Goal: Transaction & Acquisition: Download file/media

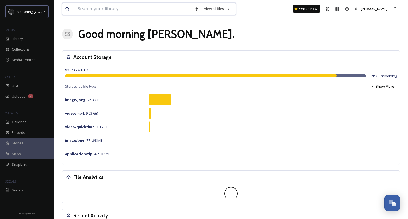
click at [103, 4] on input at bounding box center [133, 9] width 117 height 12
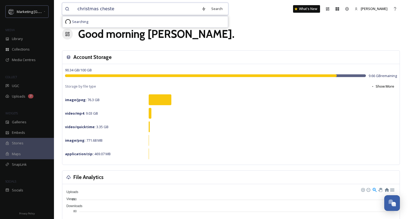
type input "christmas [PERSON_NAME]"
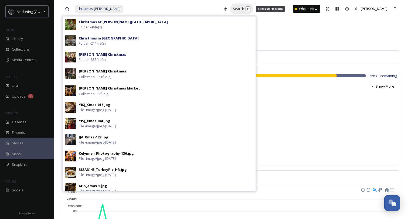
click at [230, 10] on div "Search Press Enter to search" at bounding box center [241, 9] width 23 height 11
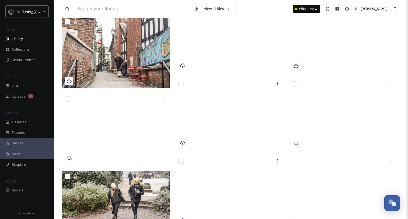
scroll to position [1909, 0]
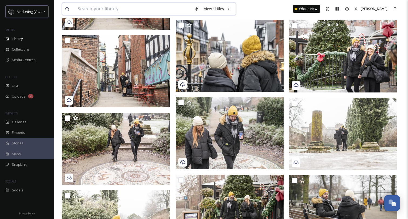
click at [86, 10] on input at bounding box center [133, 9] width 117 height 12
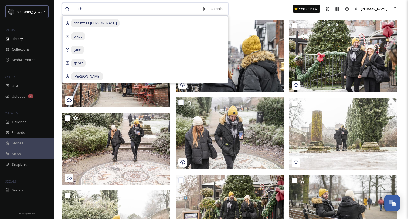
type input "c"
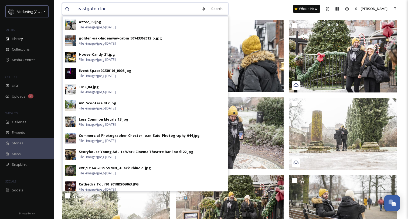
type input "eastgate clock"
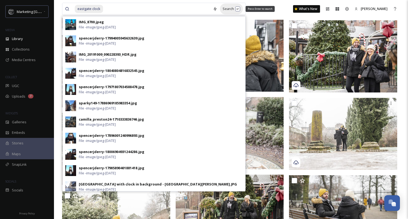
click at [224, 6] on div "Search Press Enter to search" at bounding box center [231, 9] width 23 height 11
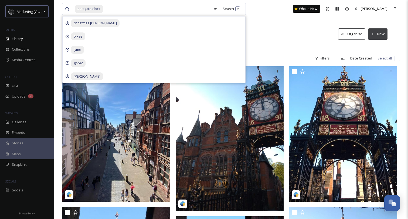
click at [284, 46] on div at bounding box center [231, 47] width 338 height 5
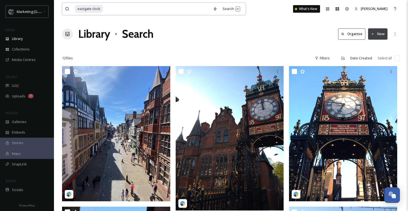
click at [118, 9] on input at bounding box center [157, 9] width 107 height 12
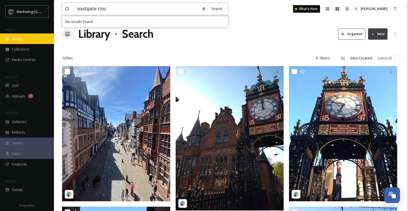
type input "eastgate cloc"
click at [32, 40] on div "Library" at bounding box center [27, 38] width 54 height 11
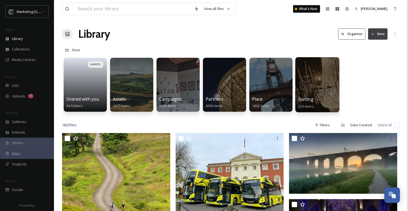
click at [311, 84] on div at bounding box center [317, 84] width 44 height 55
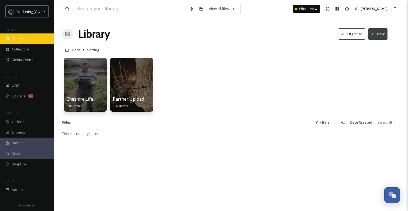
click at [22, 42] on div "Library" at bounding box center [27, 38] width 54 height 11
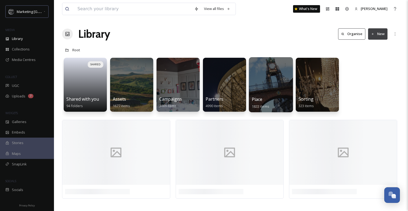
click at [281, 94] on div at bounding box center [271, 84] width 44 height 55
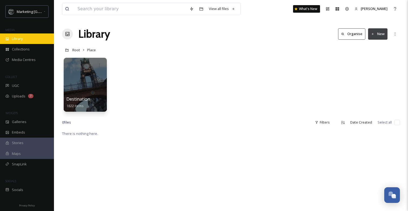
click at [22, 39] on span "Library" at bounding box center [17, 38] width 11 height 5
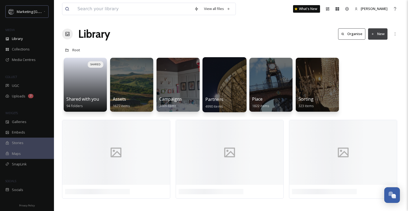
click at [220, 91] on div at bounding box center [224, 84] width 44 height 55
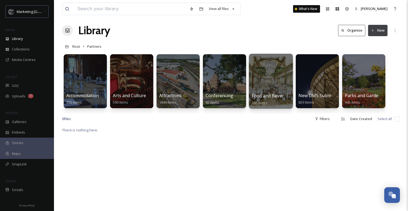
scroll to position [4, 0]
click at [77, 46] on span "Root" at bounding box center [76, 46] width 8 height 5
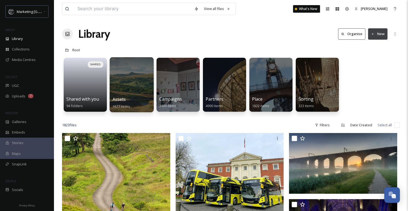
click at [122, 82] on div at bounding box center [132, 84] width 44 height 55
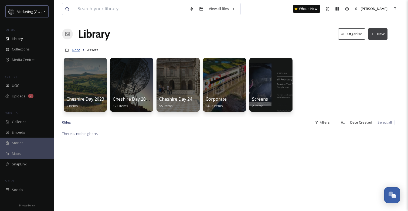
click at [78, 51] on span "Root" at bounding box center [76, 49] width 8 height 5
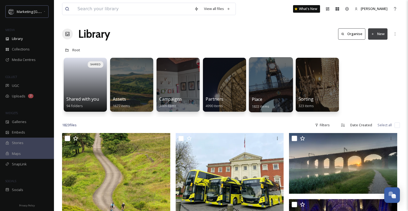
click at [265, 79] on div at bounding box center [271, 84] width 44 height 55
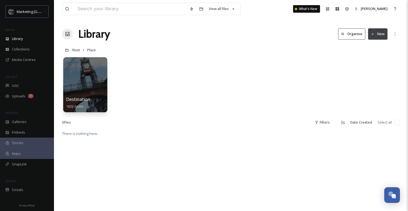
click at [87, 86] on div at bounding box center [85, 84] width 44 height 55
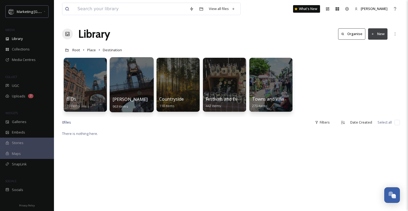
click at [120, 86] on div at bounding box center [132, 84] width 44 height 55
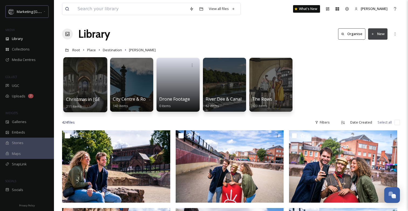
click at [89, 87] on div at bounding box center [85, 84] width 44 height 55
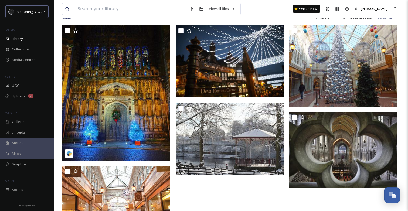
scroll to position [86, 0]
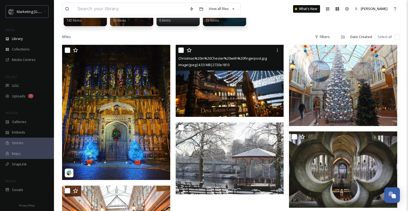
click at [245, 85] on img at bounding box center [230, 81] width 108 height 72
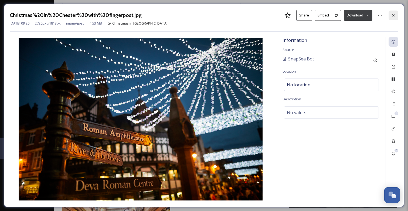
click at [395, 15] on icon at bounding box center [393, 15] width 4 height 4
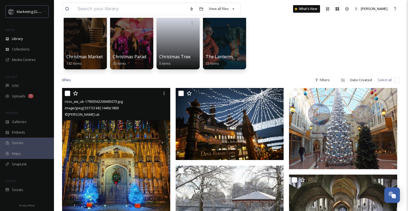
scroll to position [31, 0]
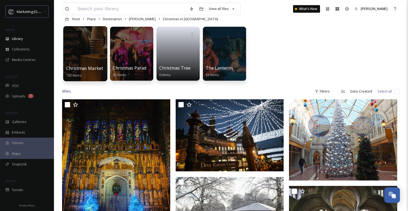
click at [82, 72] on div "Christmas Market 142 items" at bounding box center [85, 71] width 39 height 13
click at [90, 52] on div at bounding box center [85, 53] width 44 height 55
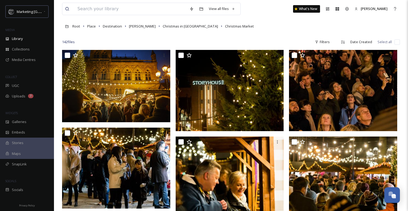
scroll to position [24, 0]
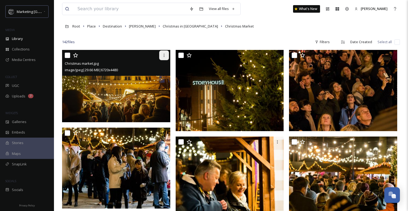
click at [163, 56] on icon at bounding box center [164, 55] width 4 height 4
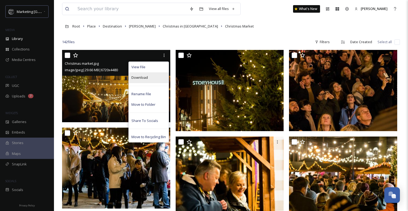
click at [151, 78] on div "Download" at bounding box center [149, 77] width 40 height 11
